Goal: Transaction & Acquisition: Purchase product/service

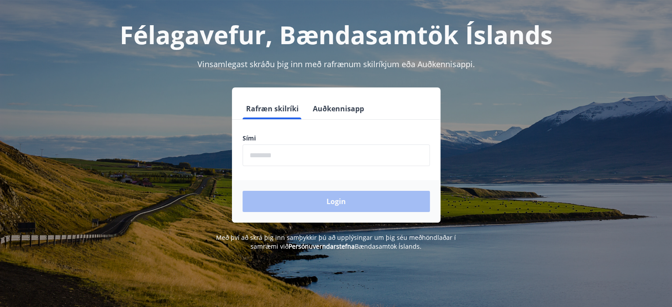
scroll to position [108, 0]
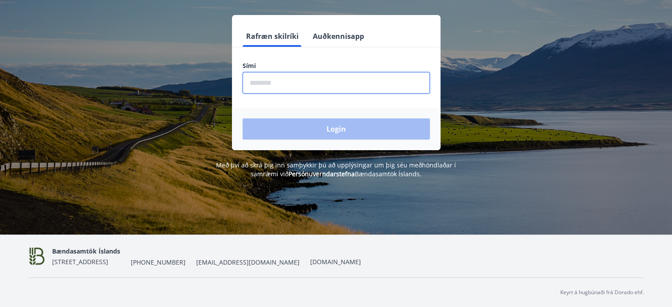
click at [266, 91] on input "phone" at bounding box center [336, 83] width 187 height 22
click at [311, 123] on div "Login" at bounding box center [336, 129] width 209 height 42
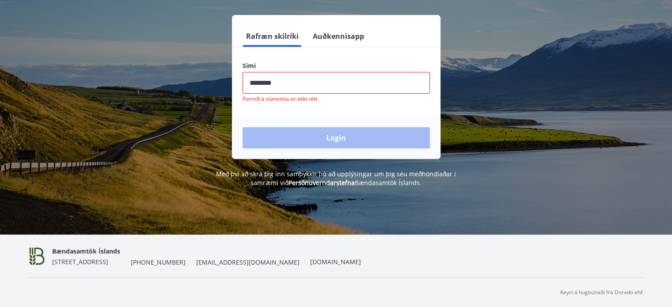
click at [286, 88] on input "phone" at bounding box center [336, 83] width 187 height 22
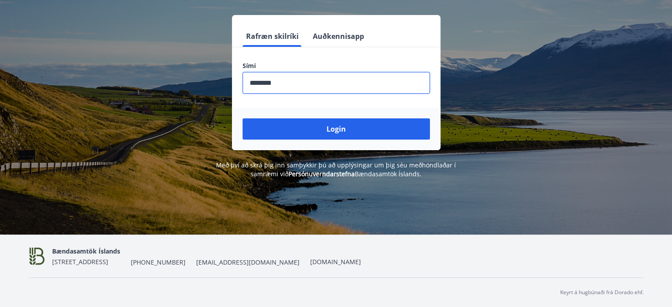
type input "********"
click at [243, 118] on button "Login" at bounding box center [336, 128] width 187 height 21
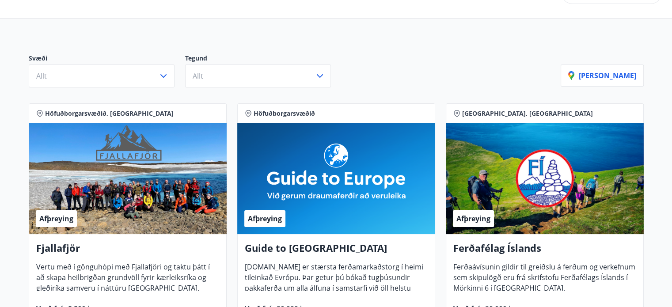
scroll to position [88, 0]
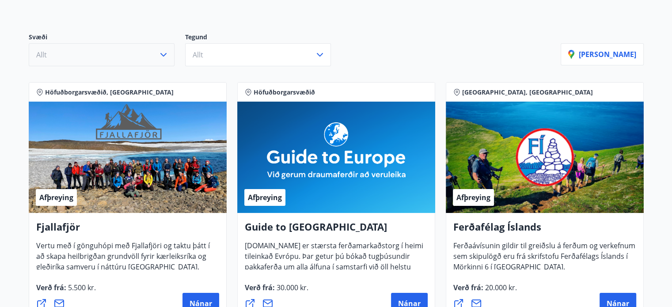
click at [164, 56] on icon "button" at bounding box center [163, 54] width 11 height 11
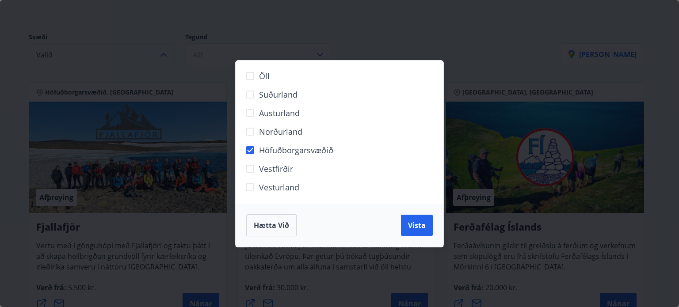
click at [323, 52] on div "Öll Suðurland Austurland Norðurland Höfuðborgarsvæðið Vestfirðir Vesturland Hæt…" at bounding box center [339, 153] width 679 height 307
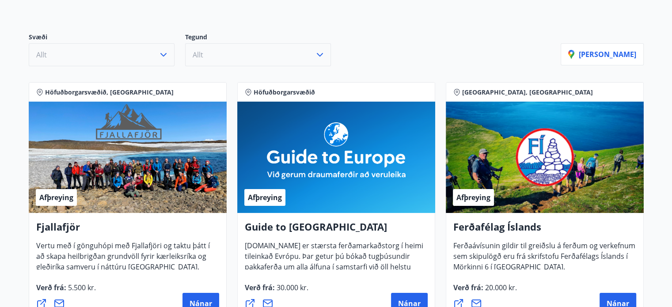
click at [297, 57] on button "Allt" at bounding box center [258, 54] width 146 height 23
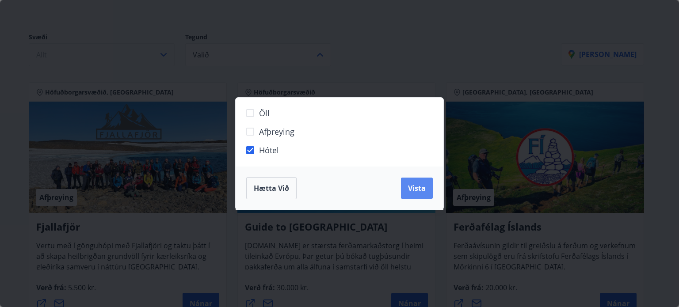
click at [407, 185] on button "Vista" at bounding box center [417, 188] width 32 height 21
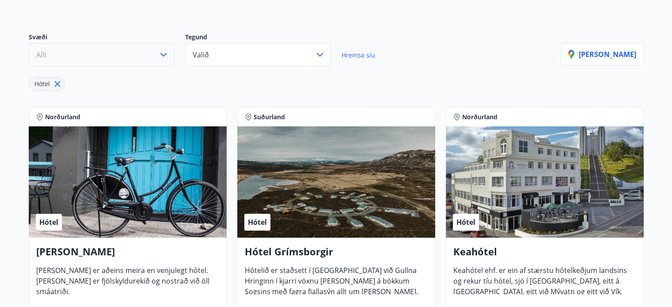
click at [134, 56] on button "Allt" at bounding box center [102, 54] width 146 height 23
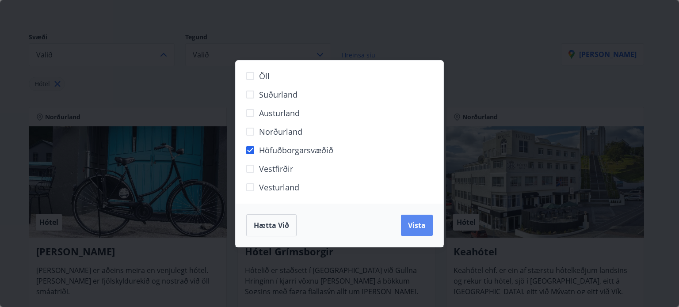
click at [418, 226] on span "Vista" at bounding box center [417, 225] width 18 height 10
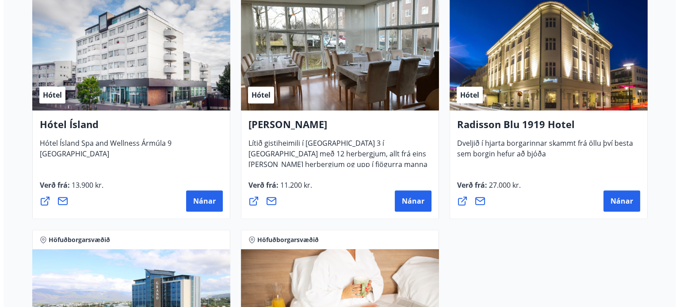
scroll to position [486, 0]
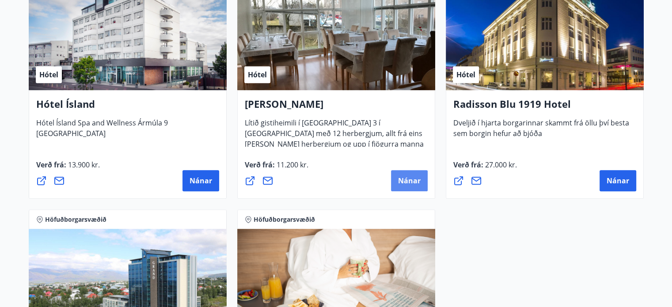
click at [403, 178] on span "Nánar" at bounding box center [409, 181] width 23 height 10
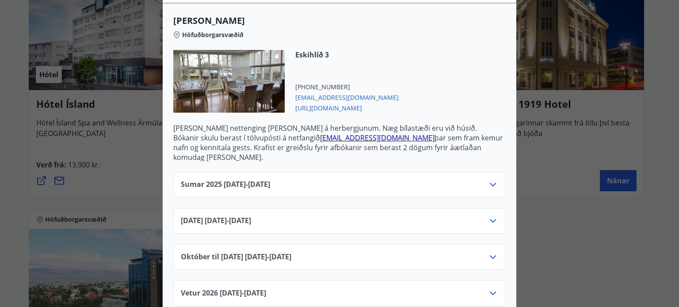
scroll to position [259, 0]
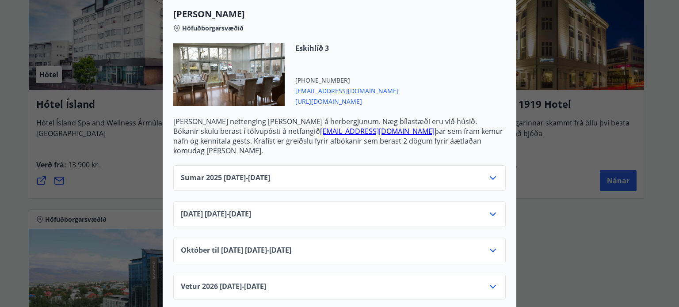
click at [493, 173] on icon at bounding box center [492, 178] width 11 height 11
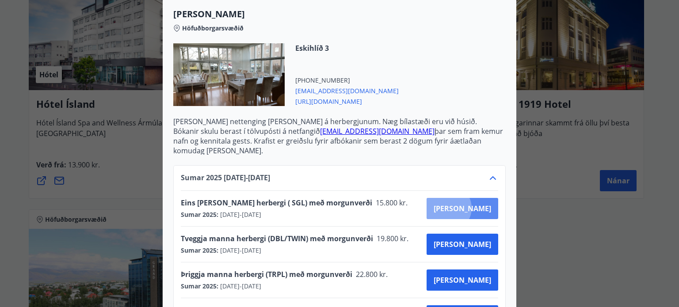
click at [479, 204] on span "Kaupa" at bounding box center [461, 209] width 57 height 10
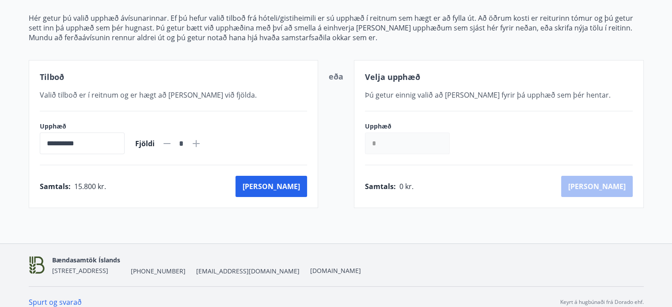
scroll to position [119, 0]
